Goal: Information Seeking & Learning: Learn about a topic

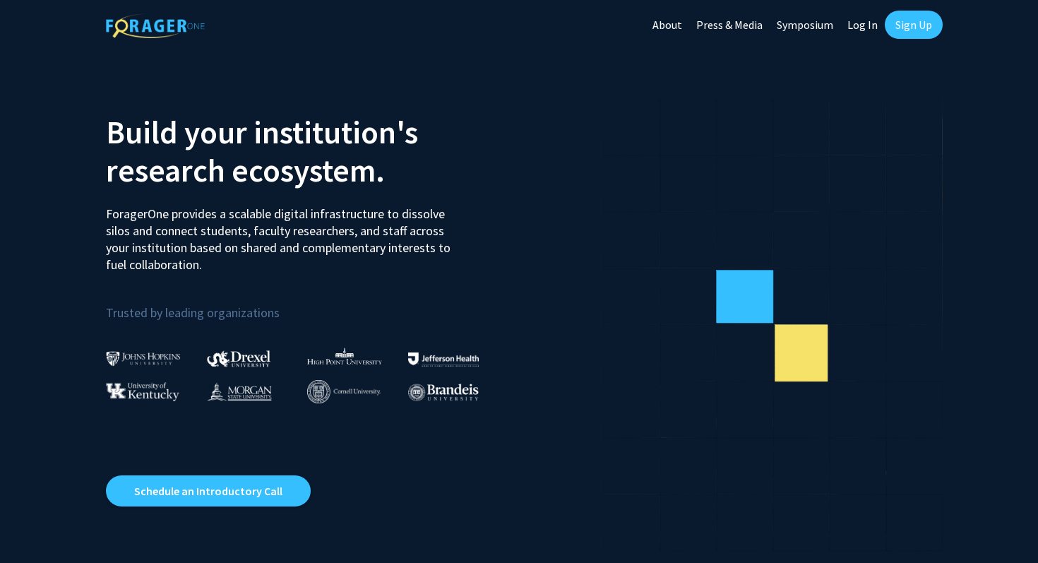
click at [866, 32] on link "Log In" at bounding box center [862, 24] width 44 height 49
select select
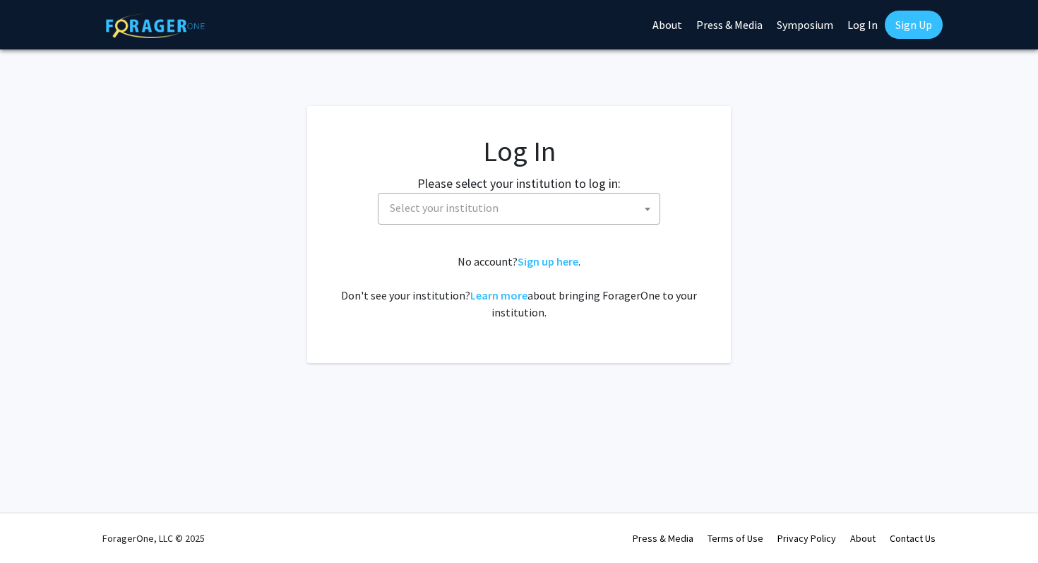
click at [462, 215] on span "Select your institution" at bounding box center [444, 208] width 109 height 14
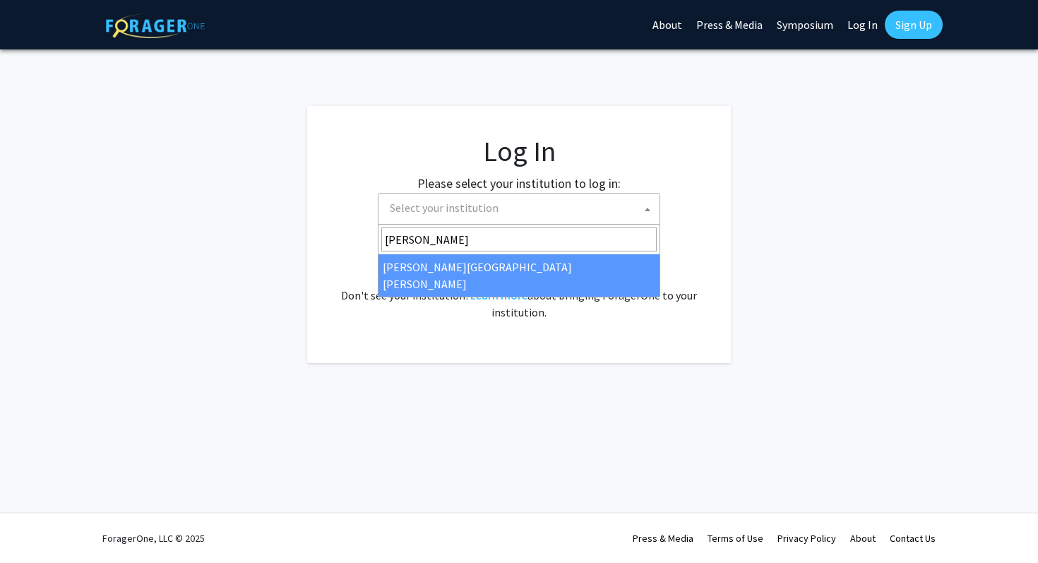
type input "[PERSON_NAME]"
select select "1"
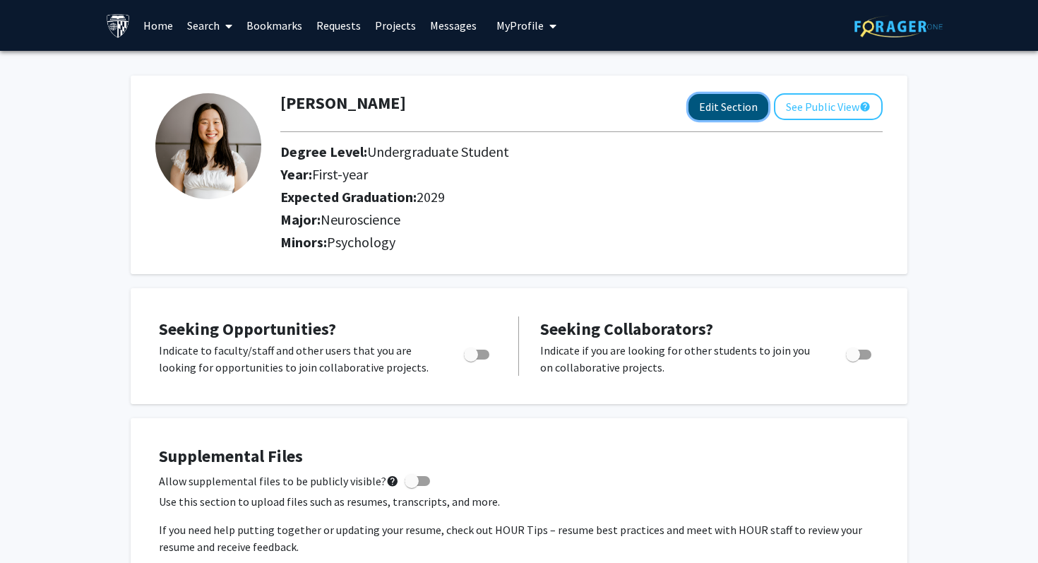
click at [750, 111] on button "Edit Section" at bounding box center [728, 107] width 80 height 26
select select "first-year"
select select "2029"
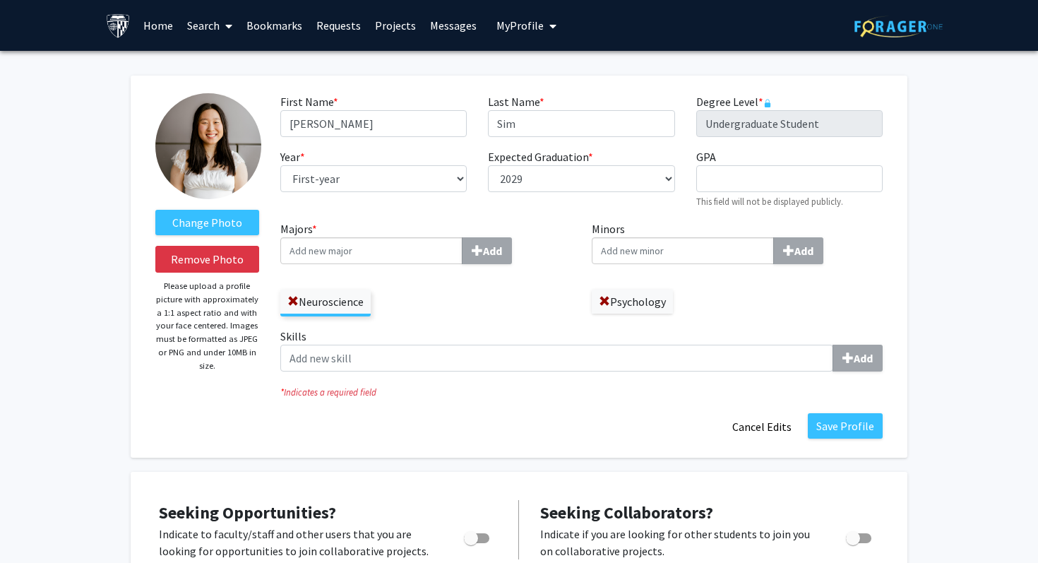
click at [676, 255] on input "Minors Add" at bounding box center [683, 250] width 182 height 27
type input "Civic l"
click at [696, 272] on div "Civic L ife" at bounding box center [682, 276] width 165 height 17
click at [696, 264] on input "Civic l" at bounding box center [683, 250] width 182 height 27
click at [839, 422] on button "Save Profile" at bounding box center [845, 425] width 75 height 25
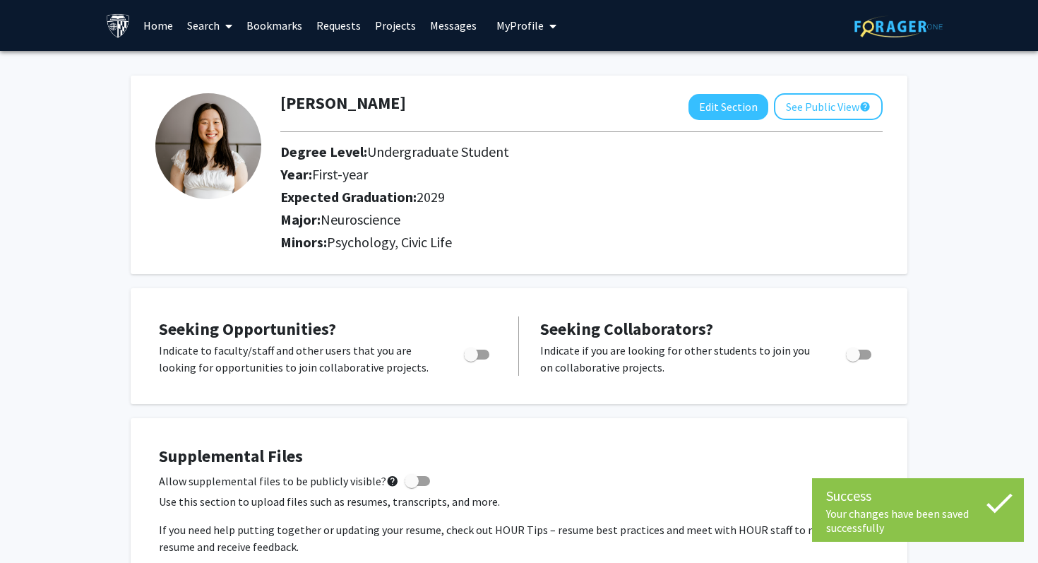
click at [202, 28] on link "Search" at bounding box center [209, 25] width 59 height 49
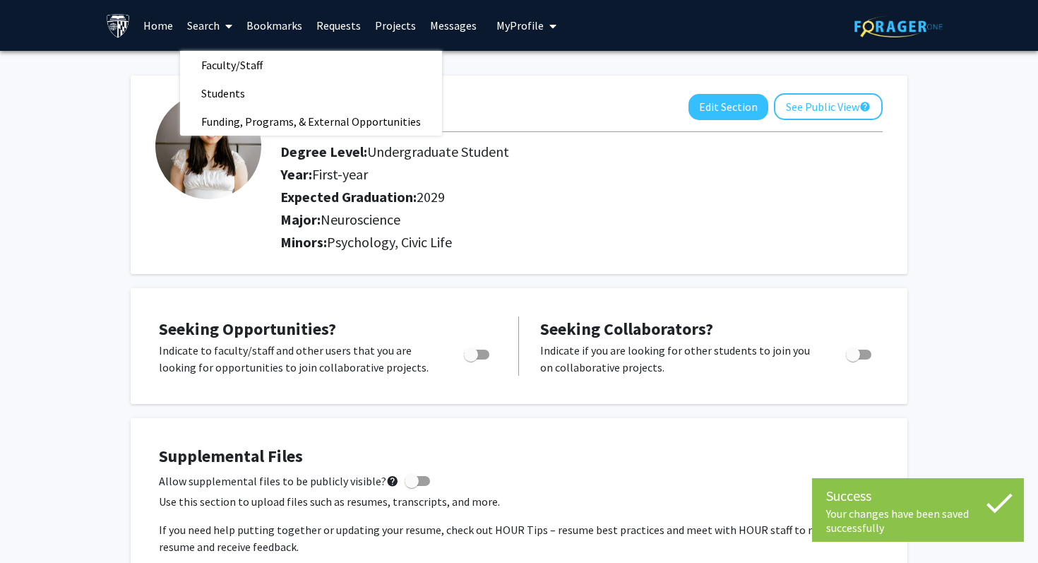
click at [187, 31] on link "Search" at bounding box center [209, 25] width 59 height 49
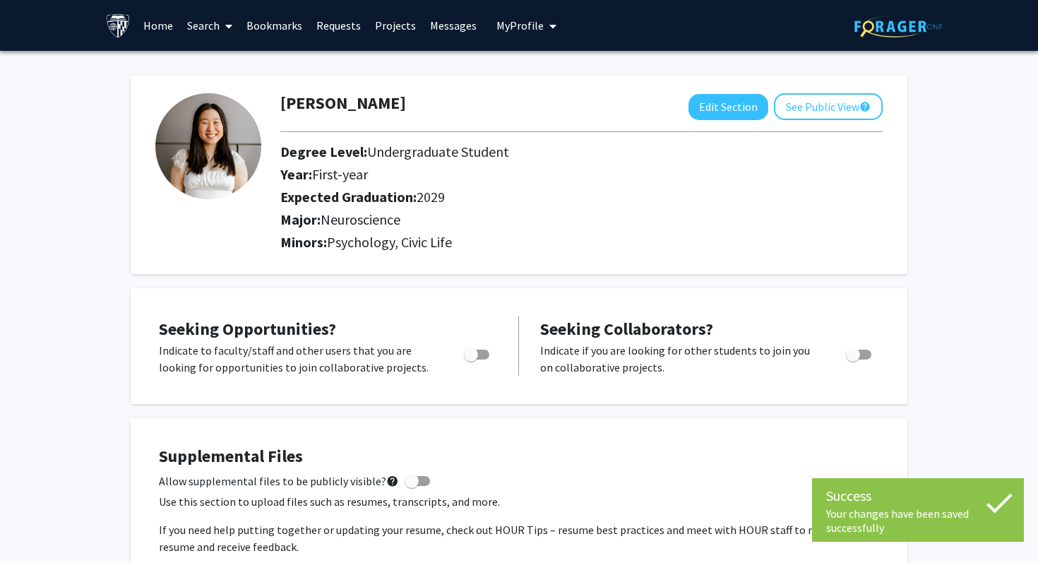
click at [160, 23] on link "Home" at bounding box center [158, 25] width 44 height 49
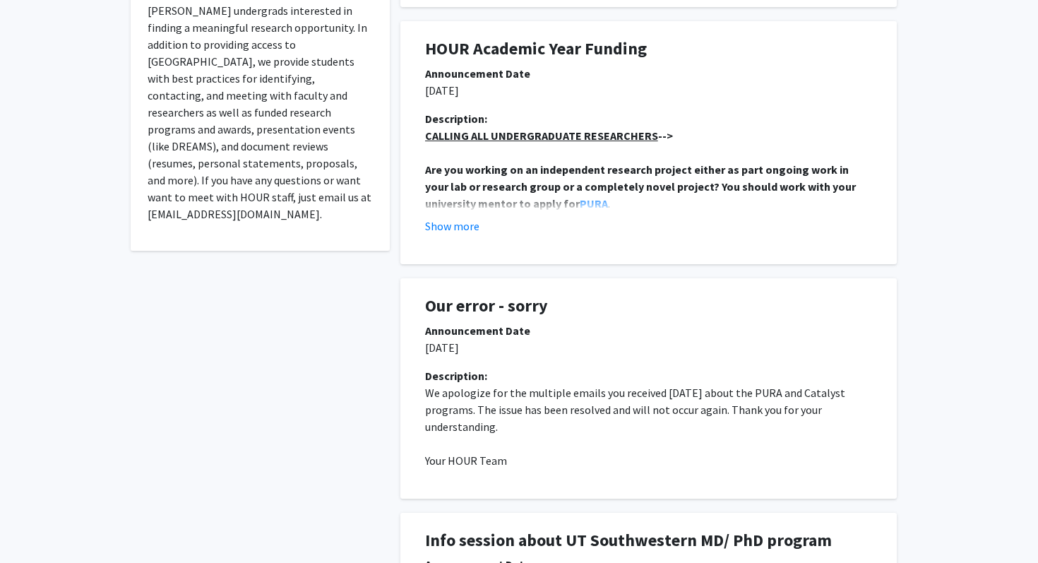
scroll to position [282, 0]
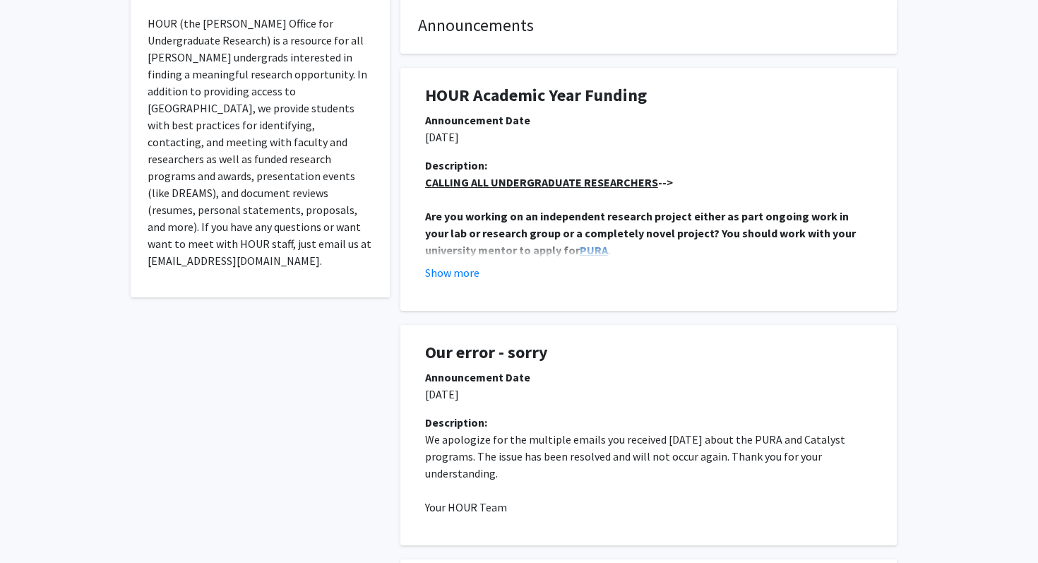
click at [580, 249] on strong "PURA" at bounding box center [594, 250] width 28 height 14
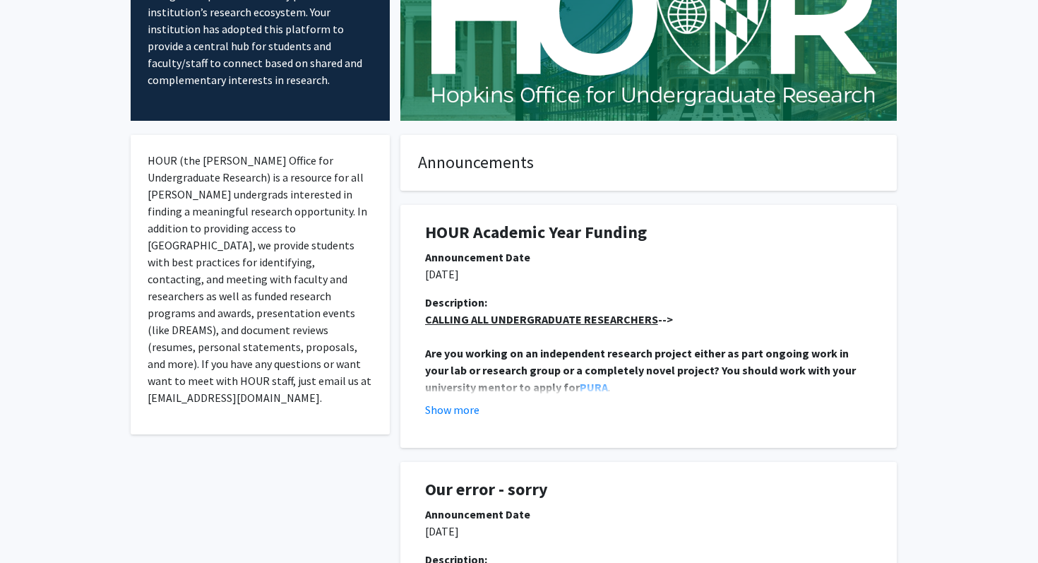
scroll to position [0, 0]
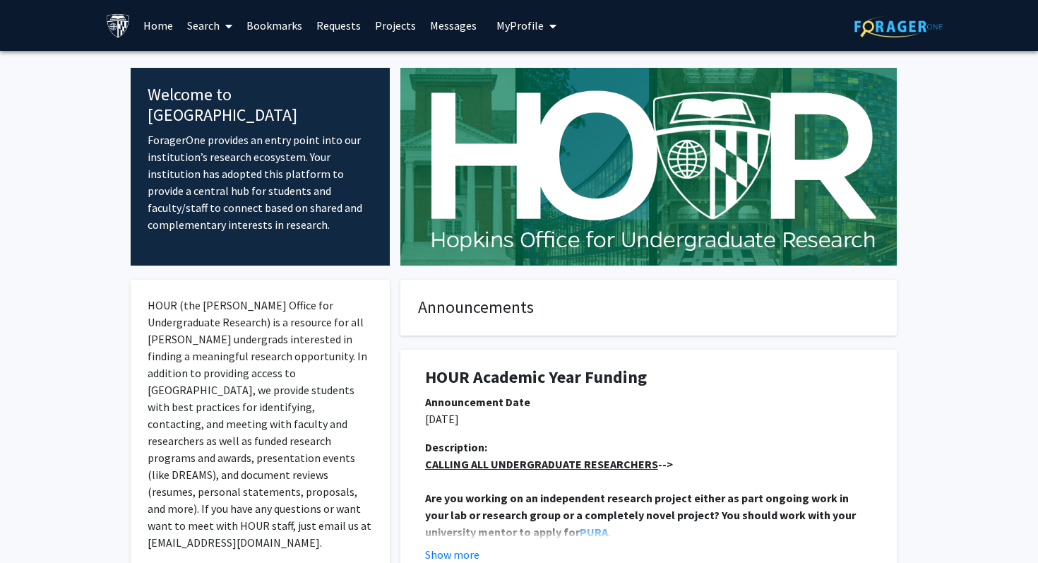
click at [390, 28] on link "Projects" at bounding box center [395, 25] width 55 height 49
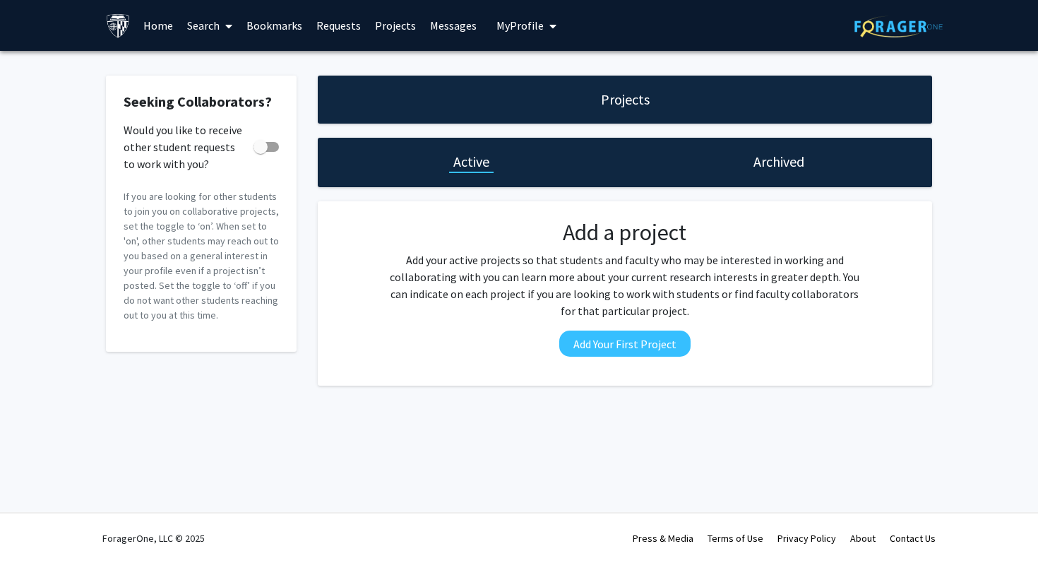
click at [220, 20] on span at bounding box center [226, 25] width 13 height 49
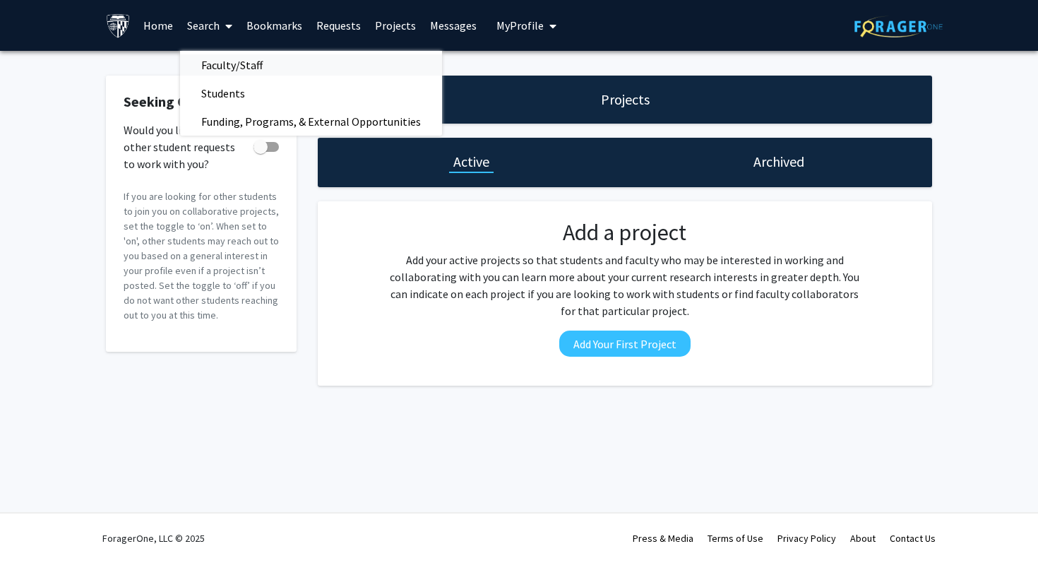
click at [241, 58] on span "Faculty/Staff" at bounding box center [232, 65] width 104 height 28
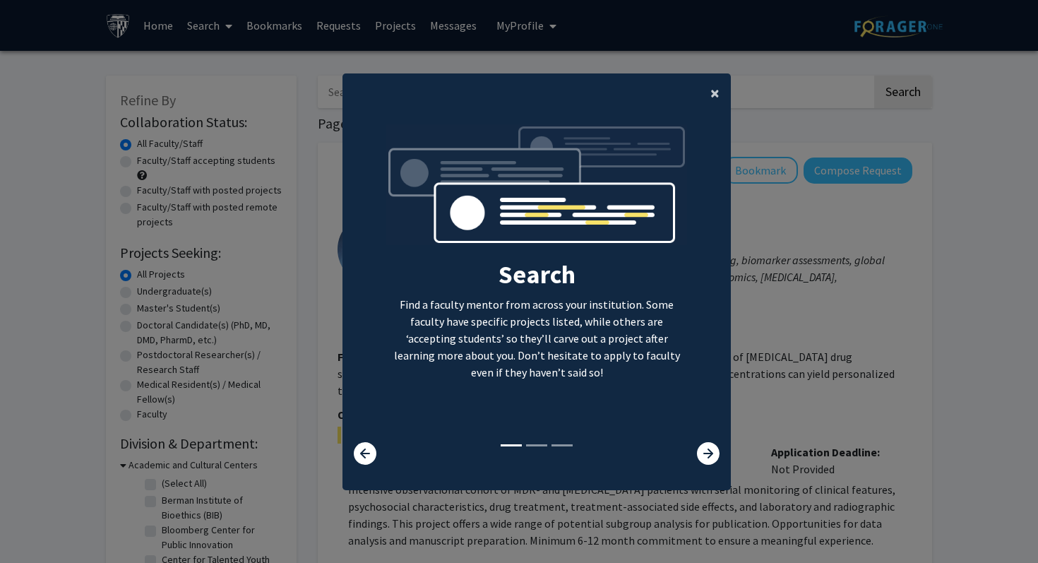
click at [712, 96] on span "×" at bounding box center [714, 93] width 9 height 22
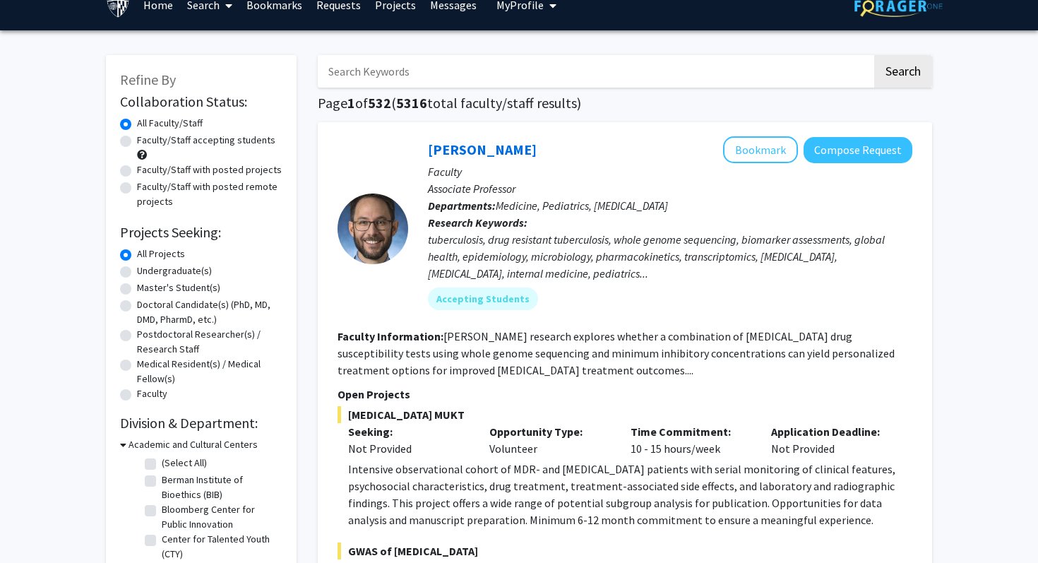
scroll to position [33, 0]
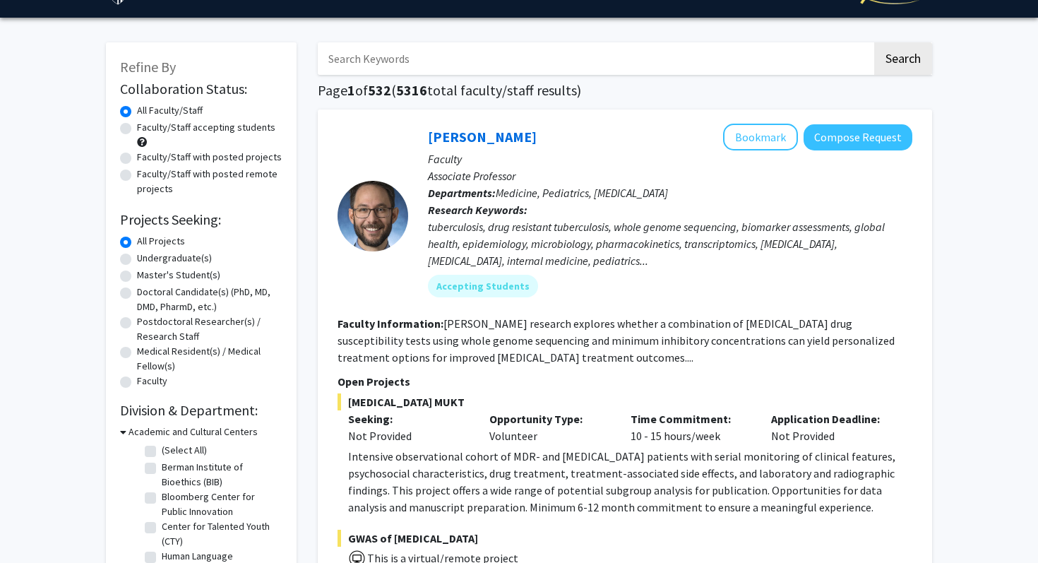
click at [196, 260] on label "Undergraduate(s)" at bounding box center [174, 258] width 75 height 15
click at [146, 260] on input "Undergraduate(s)" at bounding box center [141, 255] width 9 height 9
radio input "true"
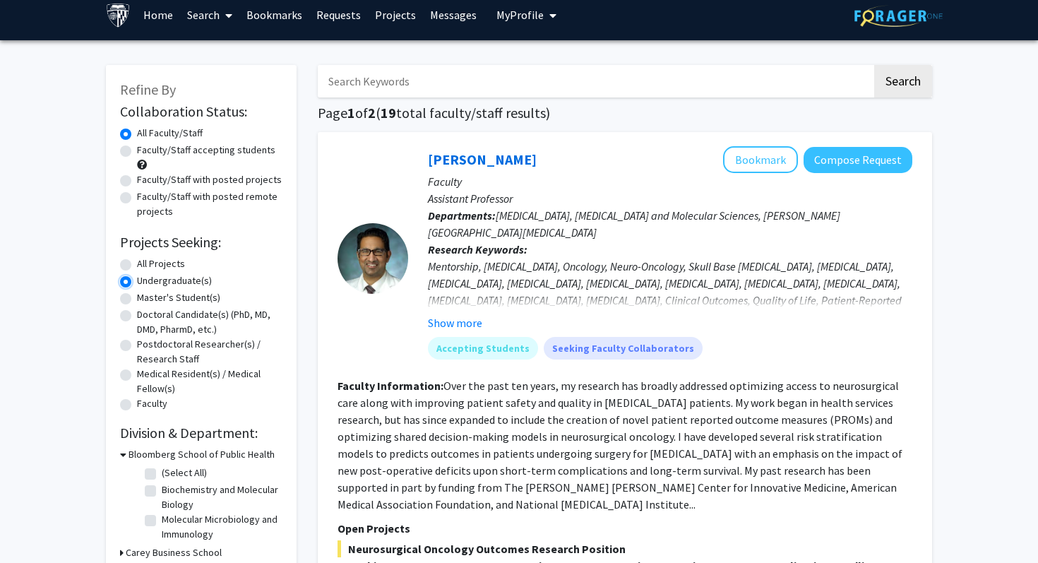
scroll to position [13, 0]
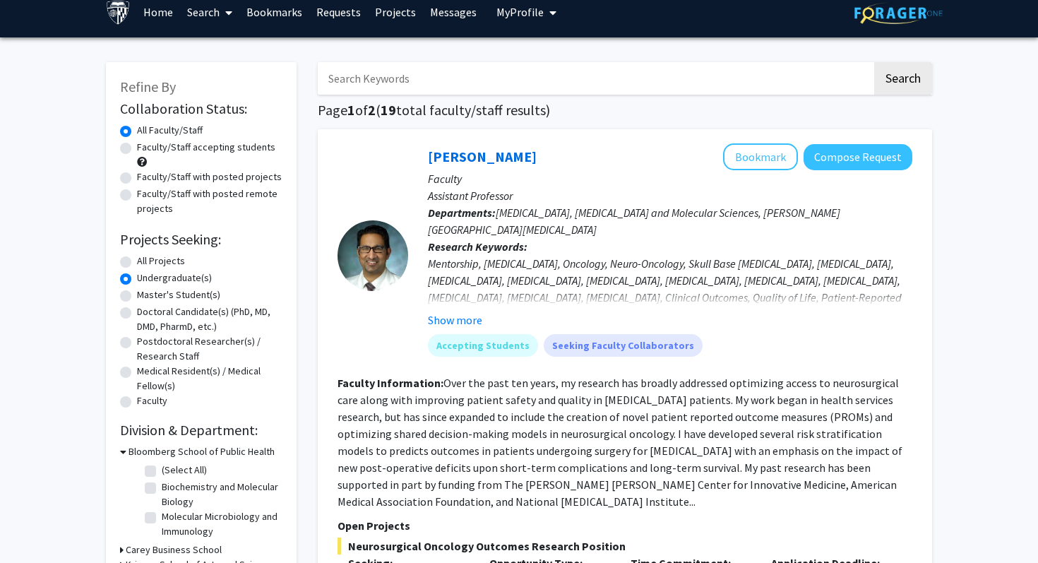
click at [216, 150] on label "Faculty/Staff accepting students" at bounding box center [206, 147] width 138 height 15
click at [146, 149] on input "Faculty/Staff accepting students" at bounding box center [141, 144] width 9 height 9
radio input "true"
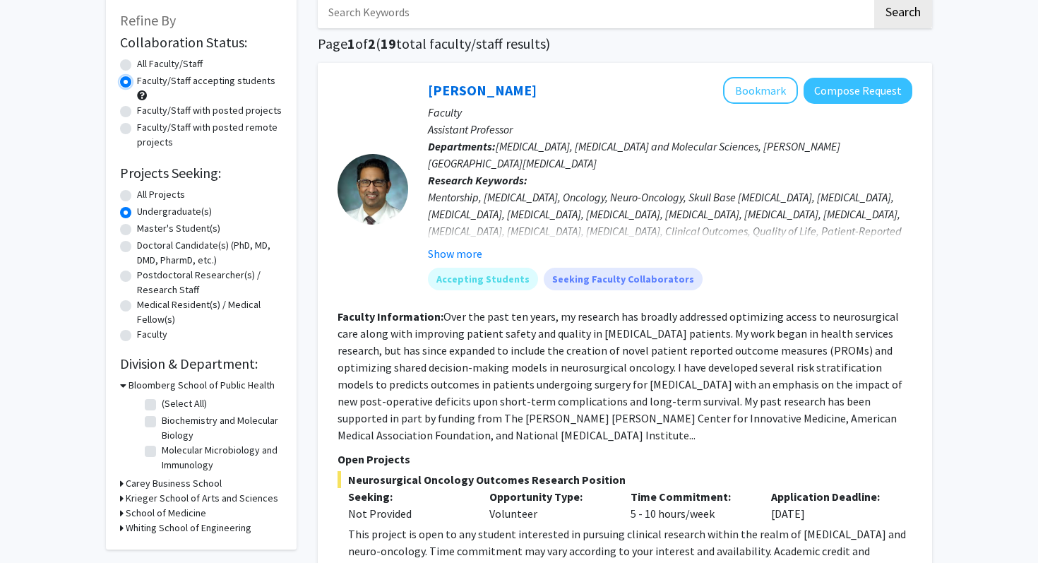
scroll to position [156, 0]
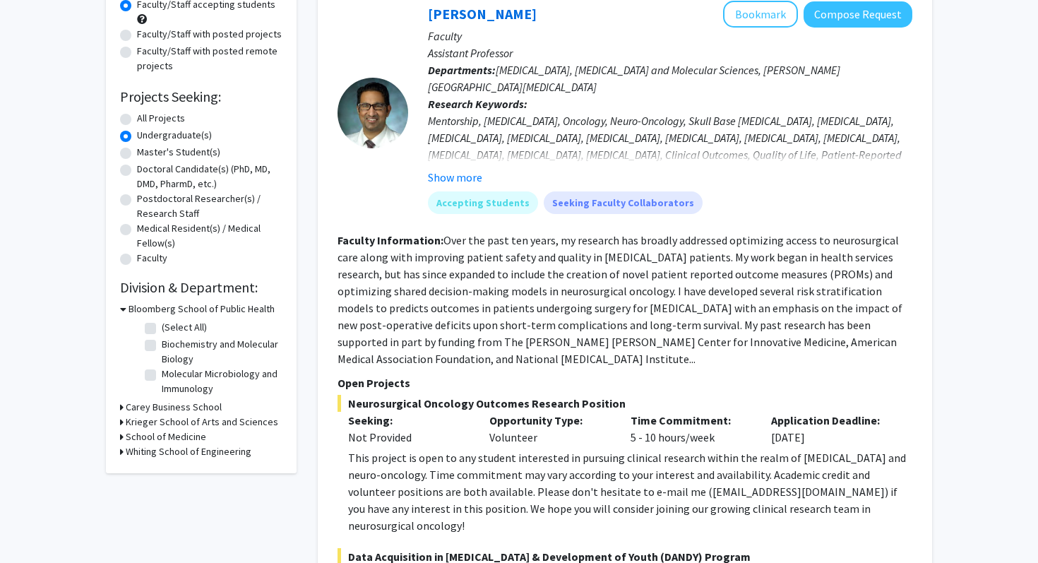
click at [162, 429] on h3 "Krieger School of Arts and Sciences" at bounding box center [202, 421] width 153 height 15
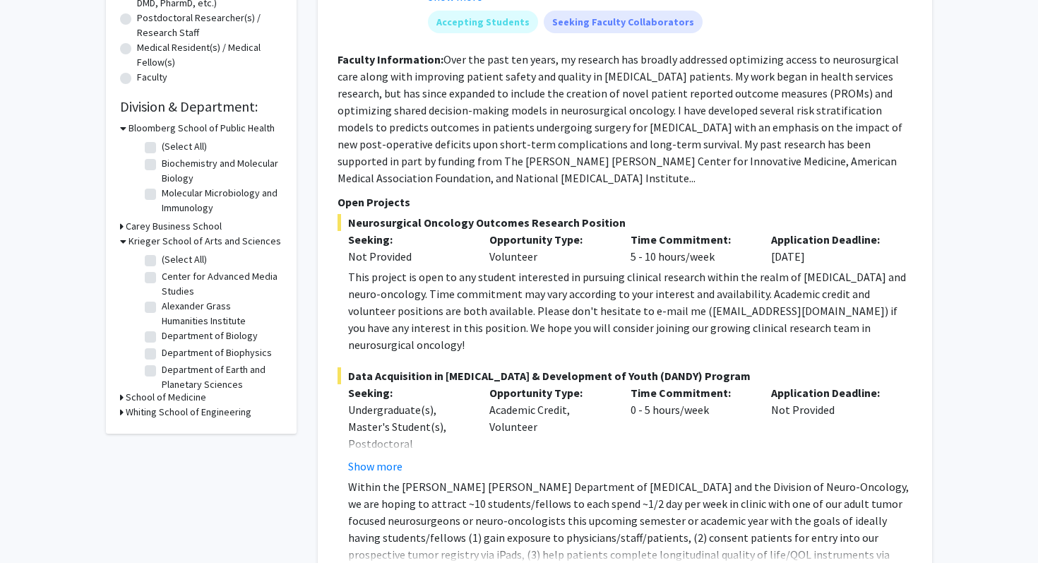
scroll to position [347, 0]
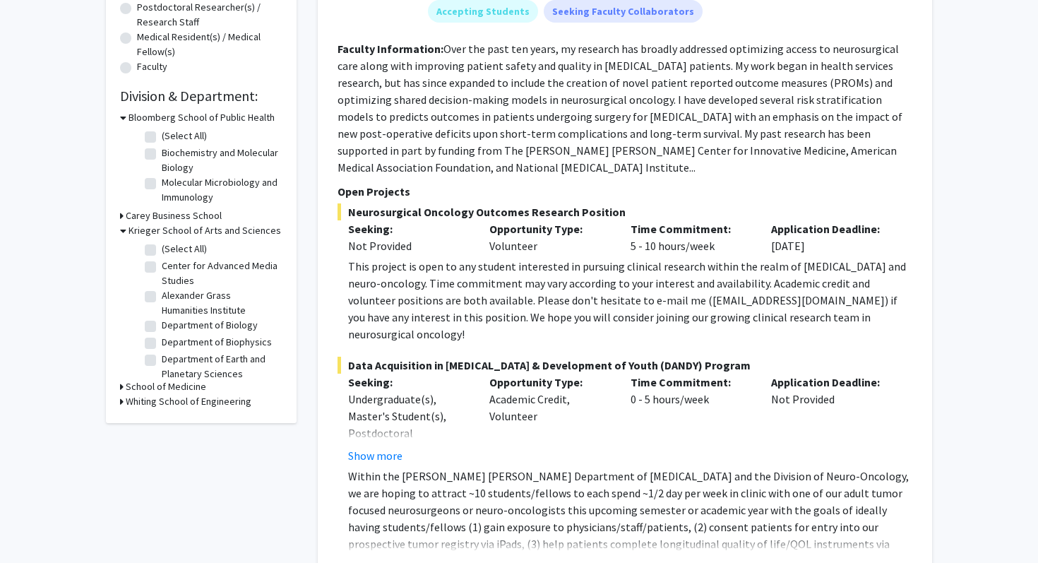
click at [166, 383] on h3 "School of Medicine" at bounding box center [166, 386] width 80 height 15
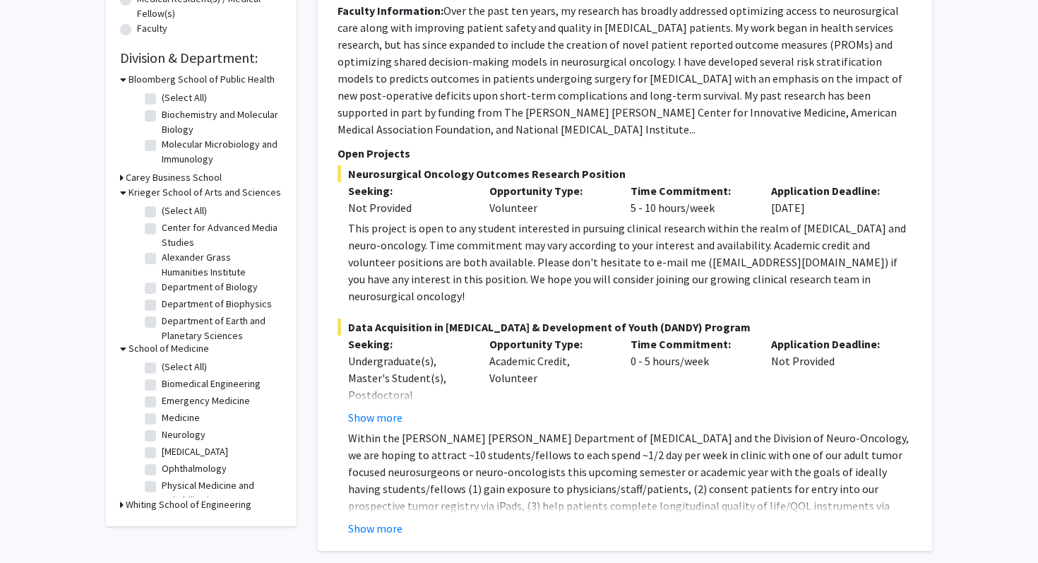
scroll to position [389, 0]
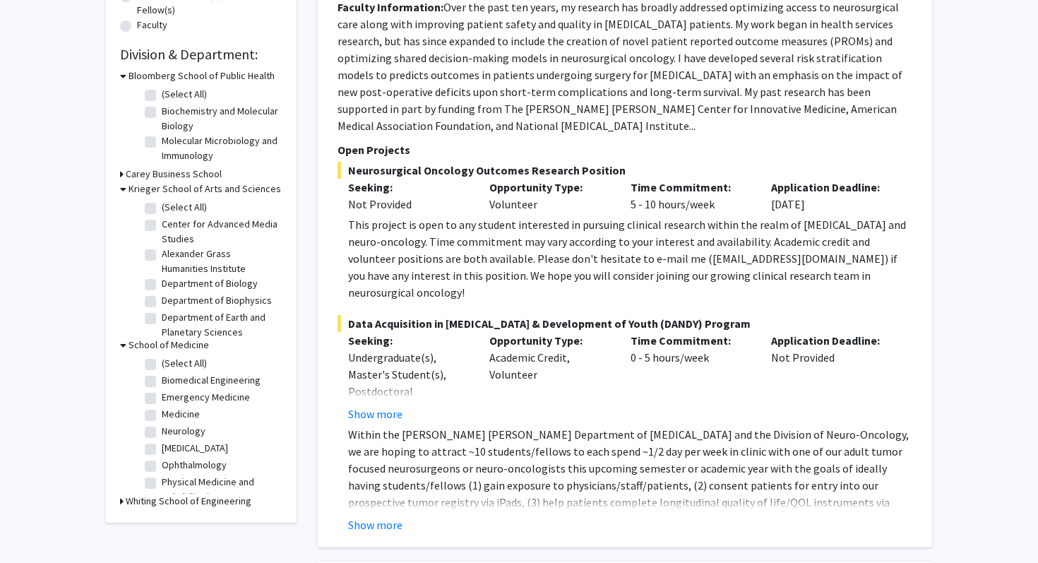
click at [172, 413] on label "Medicine" at bounding box center [181, 414] width 38 height 15
click at [171, 413] on input "Medicine" at bounding box center [166, 411] width 9 height 9
checkbox input "true"
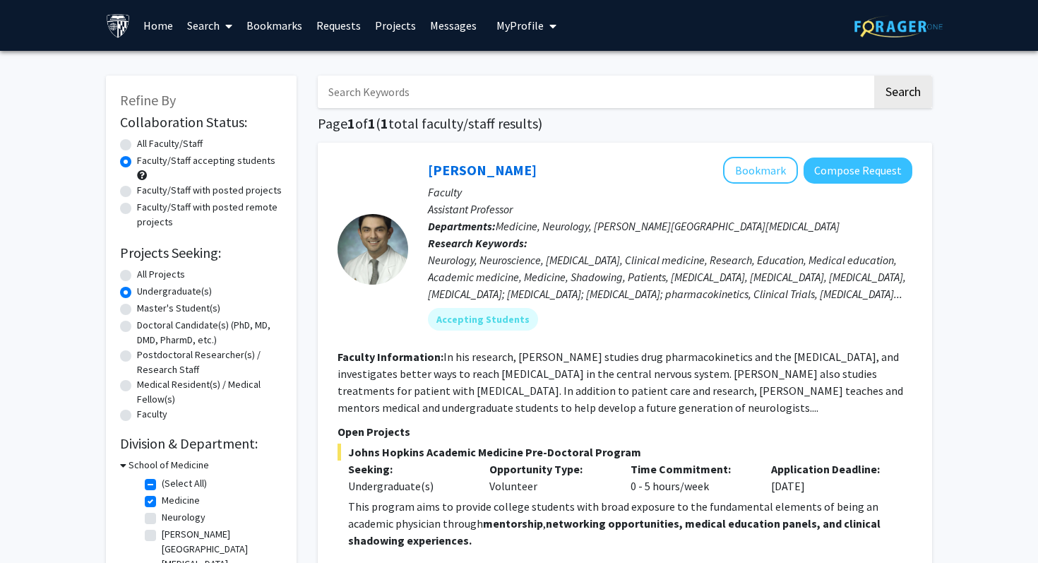
scroll to position [162, 0]
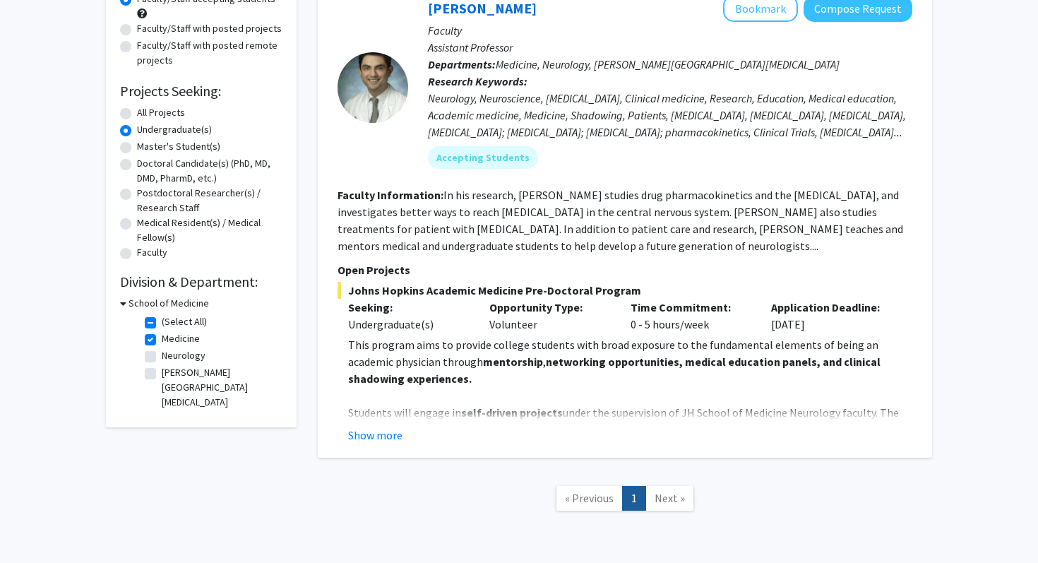
click at [171, 357] on label "Neurology" at bounding box center [184, 355] width 44 height 15
click at [171, 357] on input "Neurology" at bounding box center [166, 352] width 9 height 9
checkbox input "true"
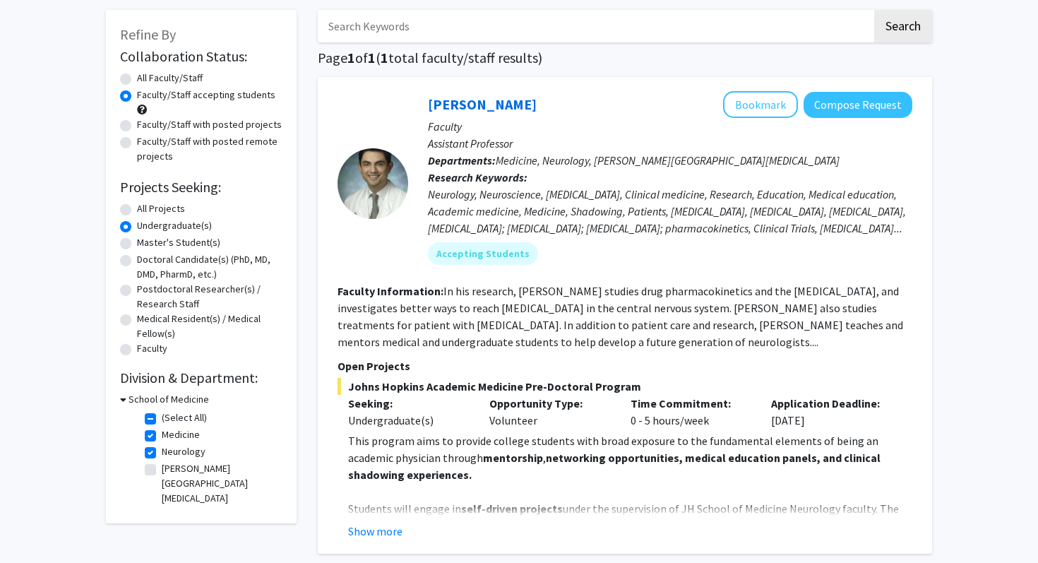
scroll to position [66, 0]
click at [178, 397] on h3 "School of Medicine" at bounding box center [169, 398] width 80 height 15
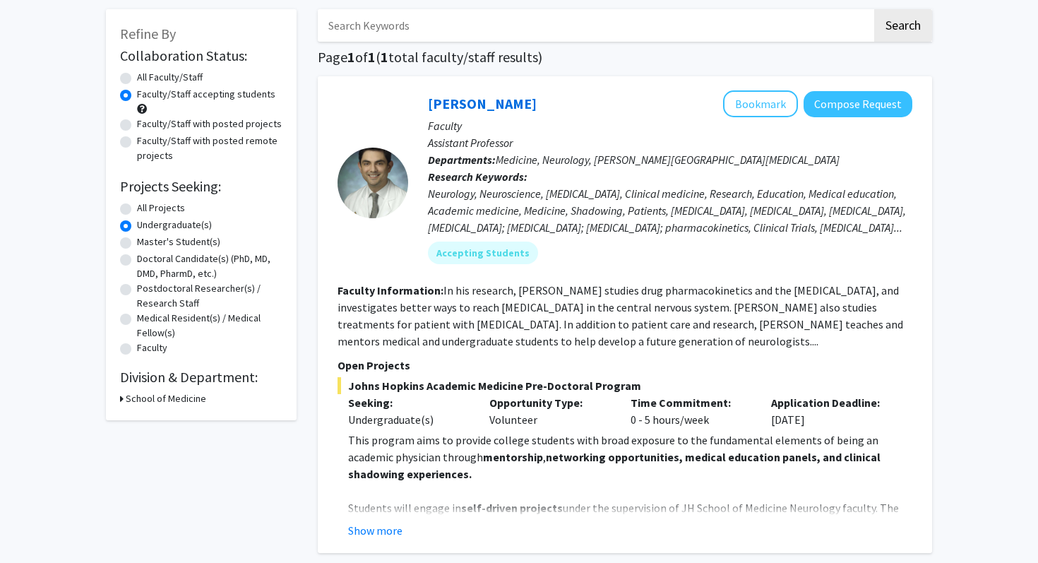
click at [183, 400] on h3 "School of Medicine" at bounding box center [166, 398] width 80 height 15
click at [183, 400] on h3 "School of Medicine" at bounding box center [169, 398] width 80 height 15
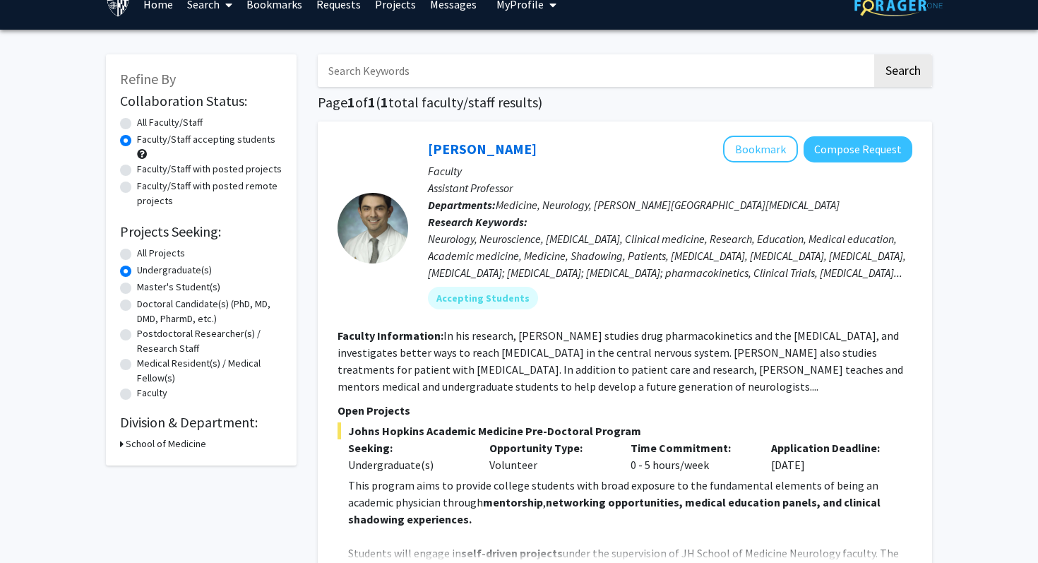
scroll to position [0, 0]
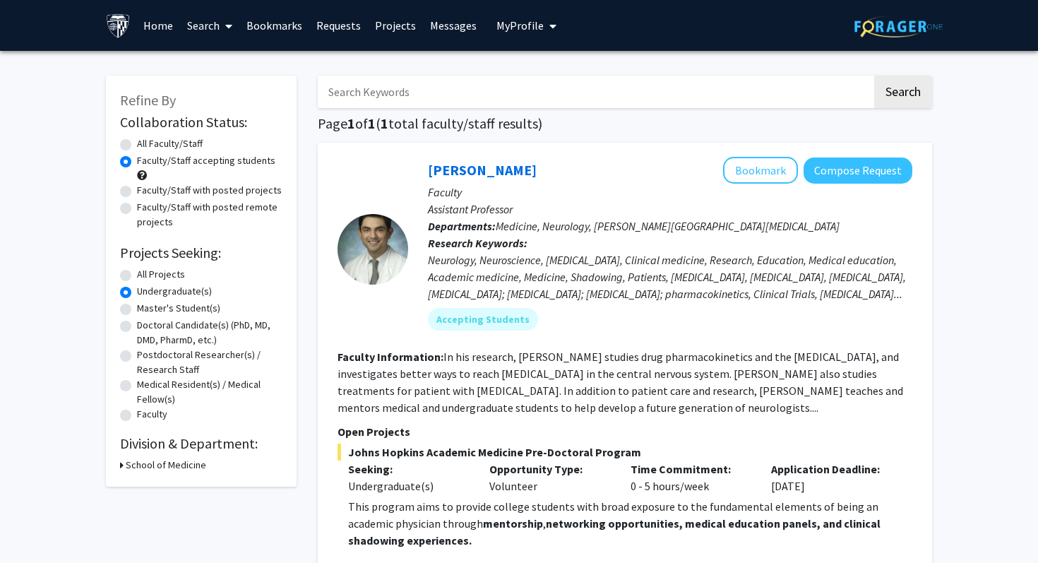
click at [153, 296] on label "Undergraduate(s)" at bounding box center [174, 291] width 75 height 15
click at [146, 293] on input "Undergraduate(s)" at bounding box center [141, 288] width 9 height 9
click at [159, 477] on div "Refine By Collaboration Status: Collaboration Status All Faculty/Staff Collabor…" at bounding box center [201, 281] width 191 height 411
click at [158, 466] on h3 "School of Medicine" at bounding box center [166, 465] width 80 height 15
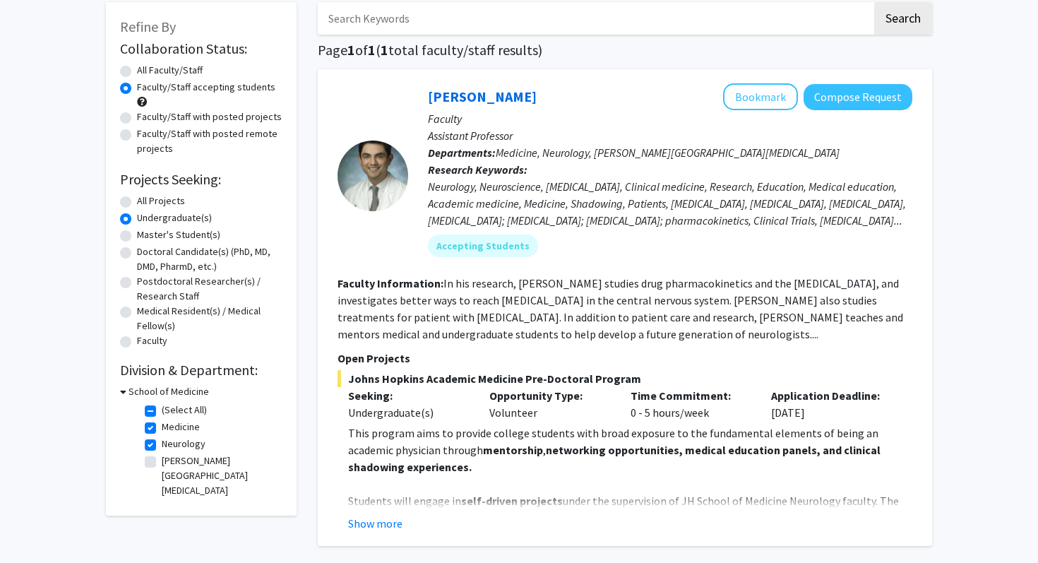
click at [162, 410] on label "(Select All)" at bounding box center [184, 409] width 45 height 15
click at [162, 410] on input "(Select All)" at bounding box center [166, 406] width 9 height 9
checkbox input "false"
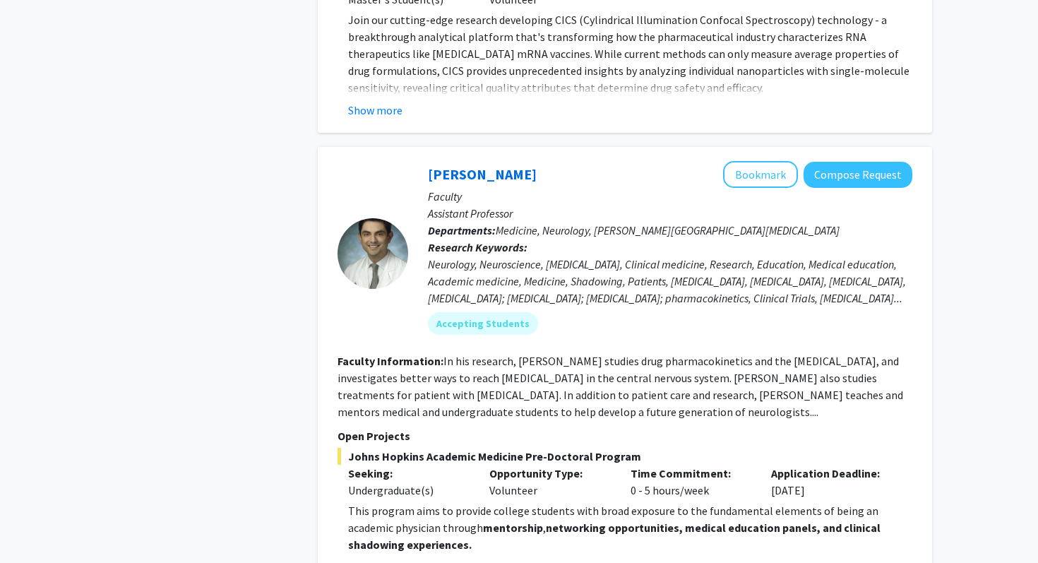
scroll to position [4185, 0]
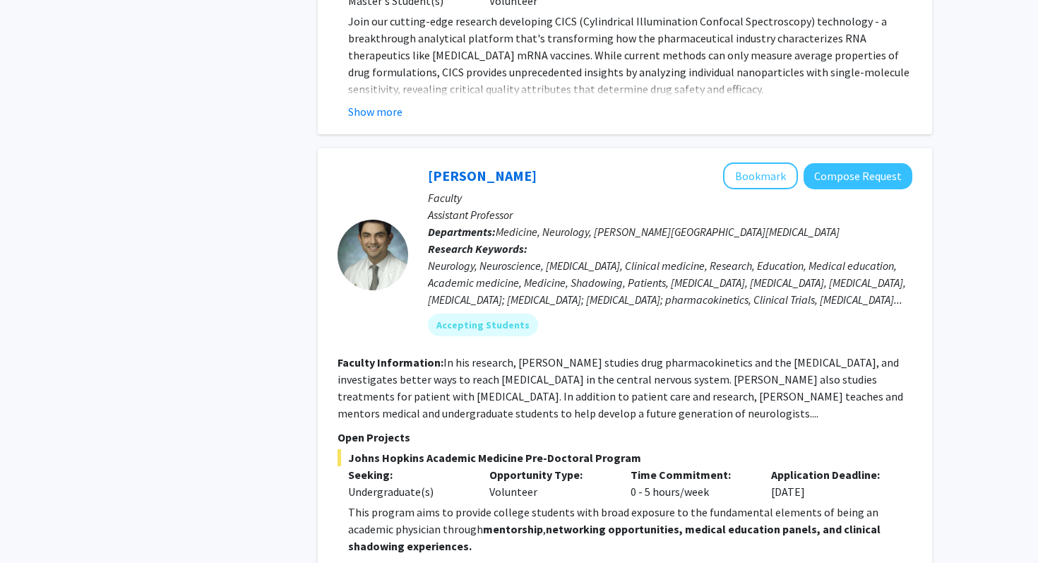
click at [623, 356] on fg-read-more "In his research, [PERSON_NAME] studies drug pharmacokinetics and the [MEDICAL_D…" at bounding box center [621, 388] width 566 height 65
click at [380, 501] on div "[PERSON_NAME] Bookmark Compose Request Faculty Assistant Professor Departments:…" at bounding box center [625, 387] width 614 height 477
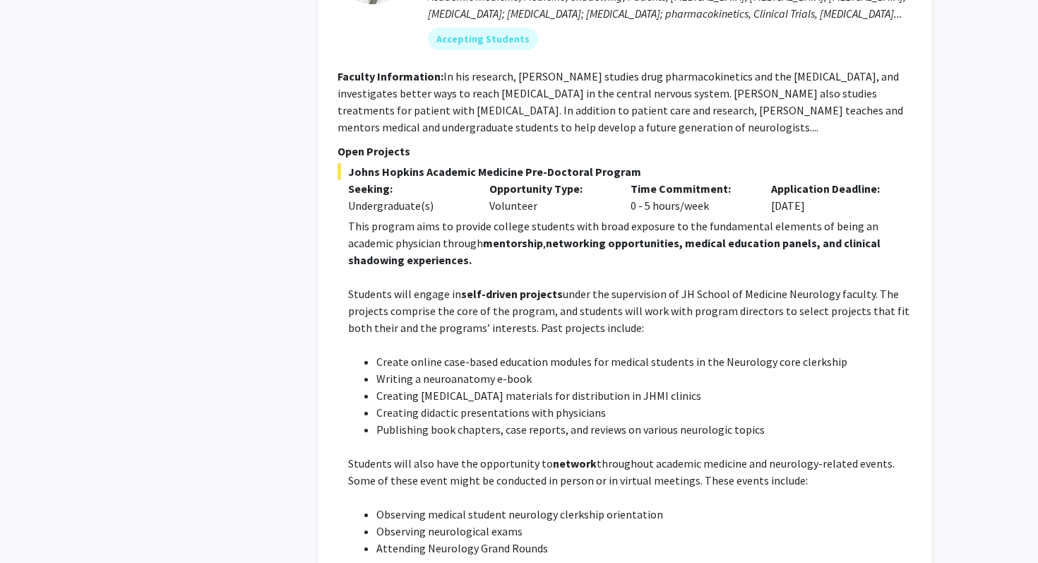
scroll to position [4511, 0]
